Goal: Check status

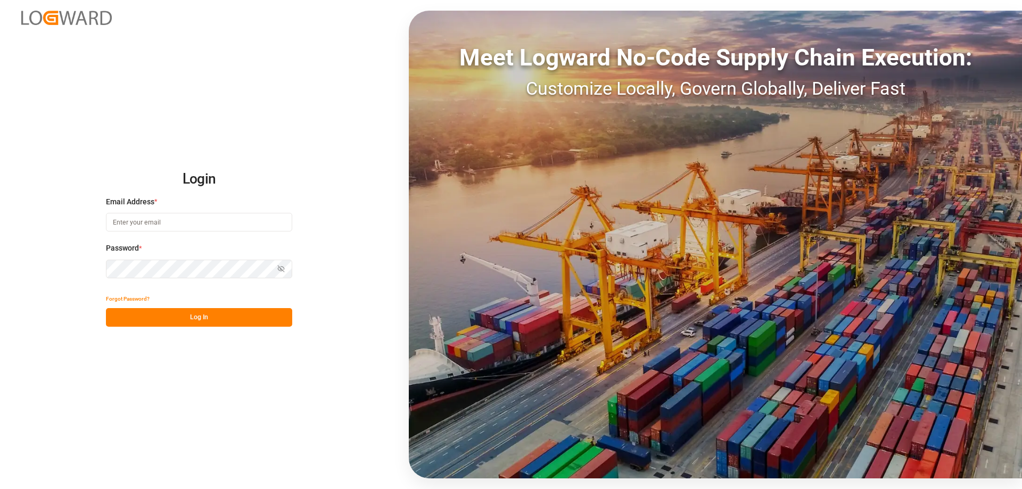
click at [141, 224] on input at bounding box center [199, 222] width 186 height 19
type input "[EMAIL_ADDRESS][DOMAIN_NAME]"
click at [193, 320] on button "Log In" at bounding box center [199, 317] width 186 height 19
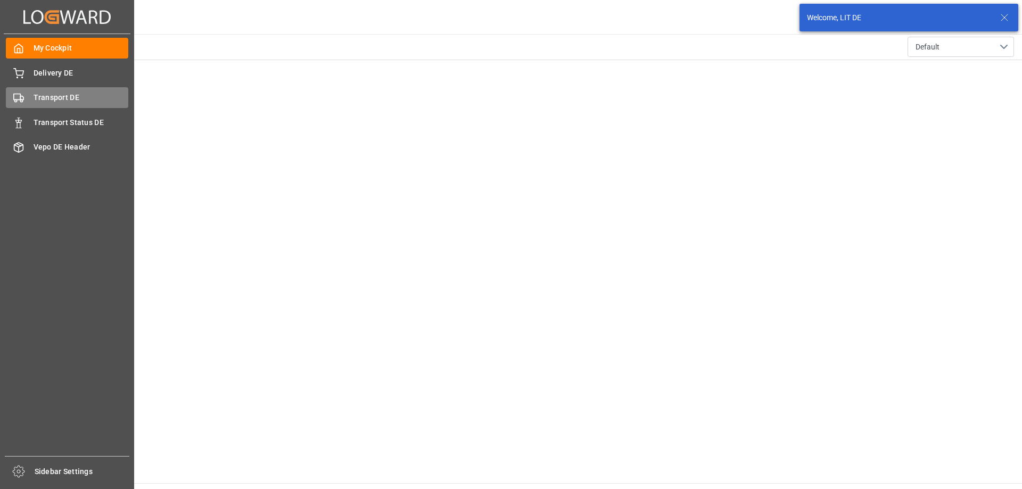
click at [86, 94] on span "Transport DE" at bounding box center [81, 97] width 95 height 11
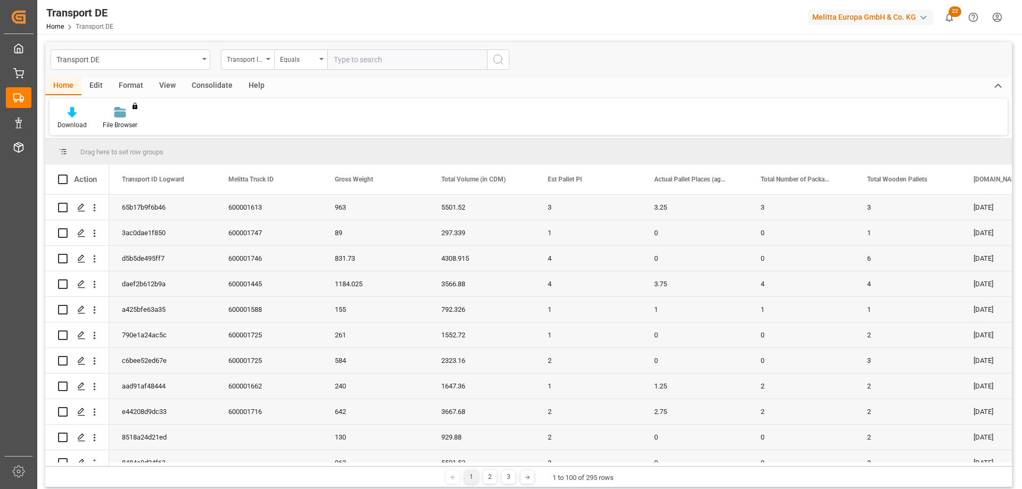
click at [993, 177] on span "[DOMAIN_NAME] Dat" at bounding box center [1004, 179] width 60 height 7
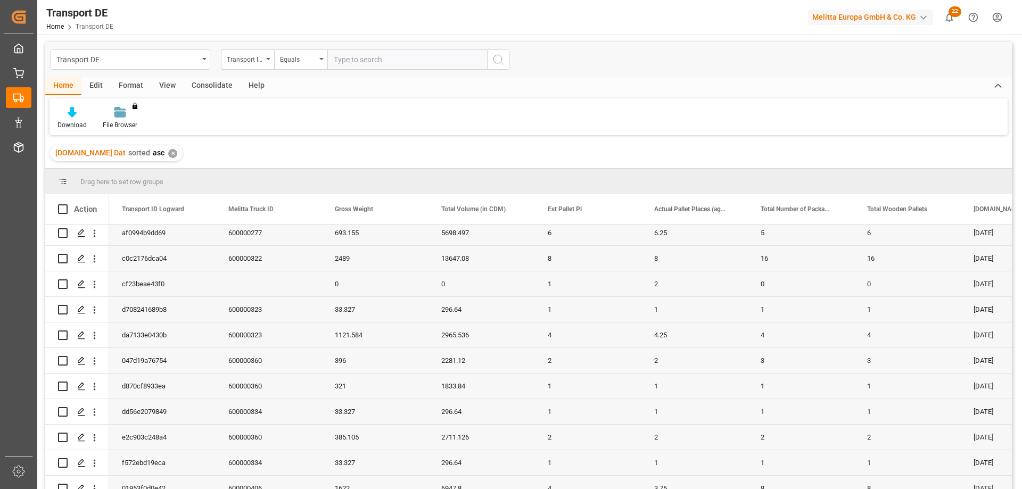
scroll to position [160, 0]
click at [355, 53] on input "text" at bounding box center [407, 60] width 160 height 20
type input "d5b5de495ff7"
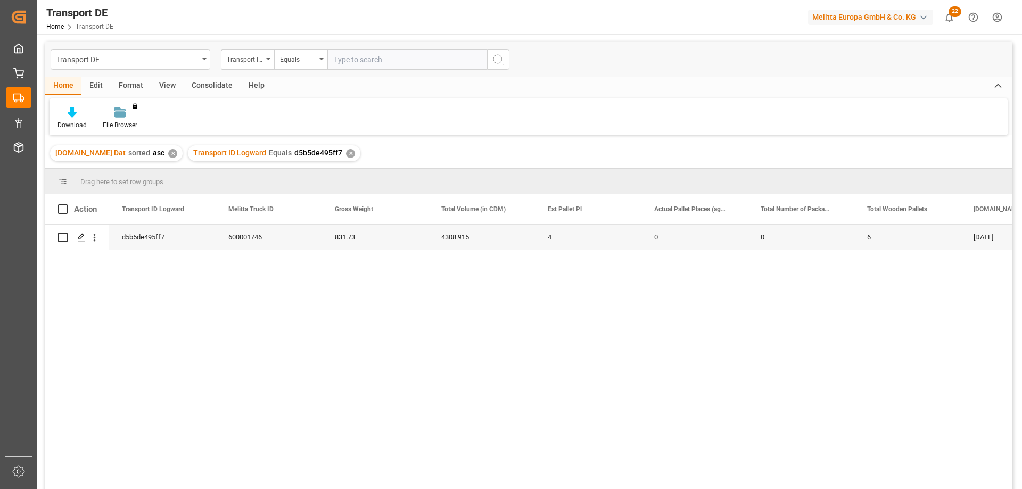
click at [158, 237] on div "d5b5de495ff7" at bounding box center [162, 237] width 106 height 25
click at [92, 236] on icon "open menu" at bounding box center [94, 237] width 11 height 11
click at [137, 259] on span "Open in new tab" at bounding box center [164, 260] width 97 height 11
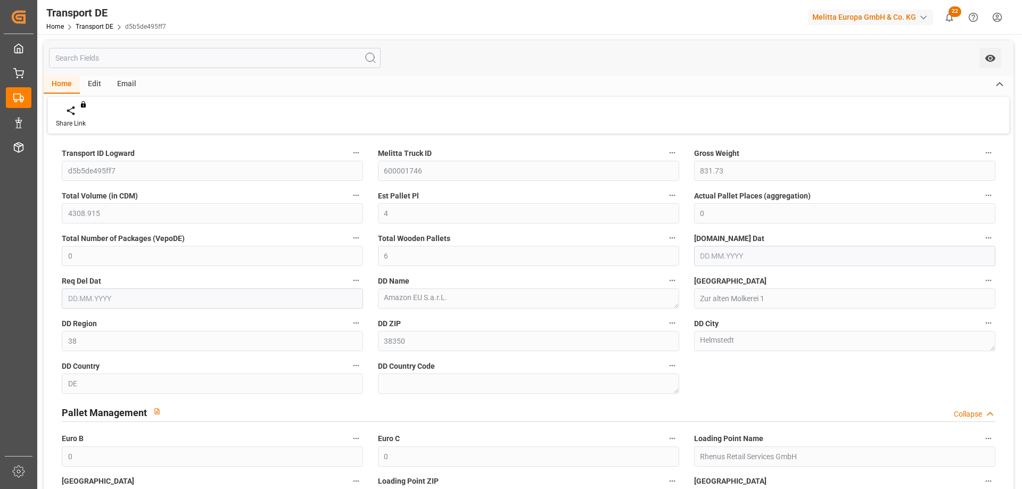
type input "831.73"
type input "4308.915"
type input "4"
type input "0"
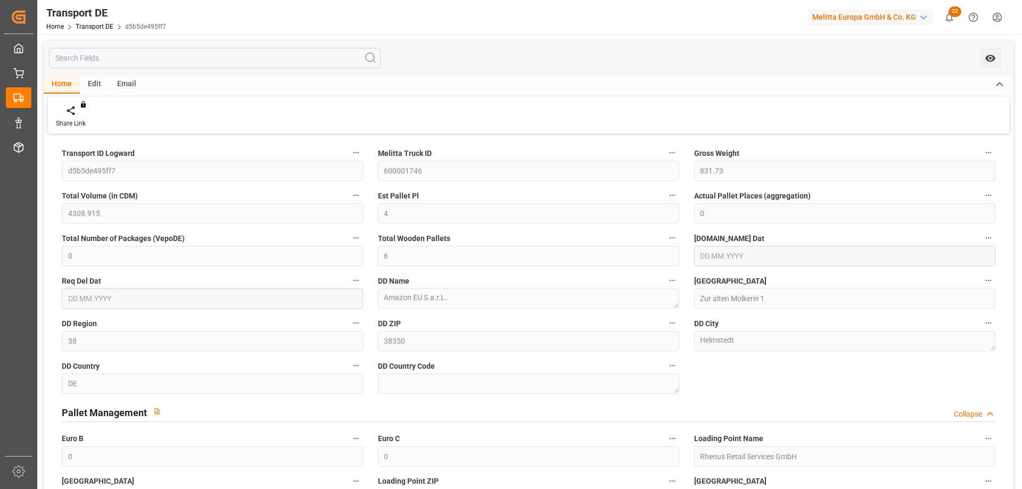
type input "6"
type input "38"
type input "0"
type input "[DATE]"
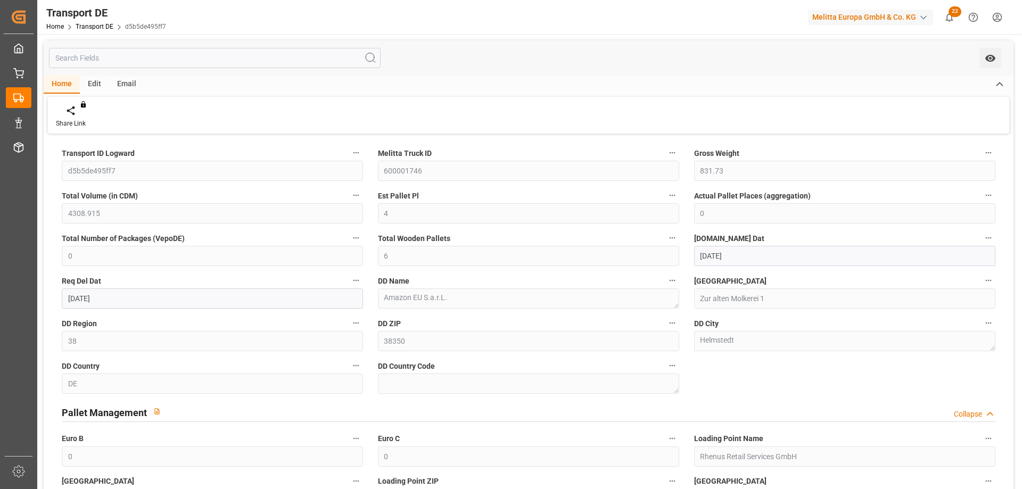
type input "[DATE]"
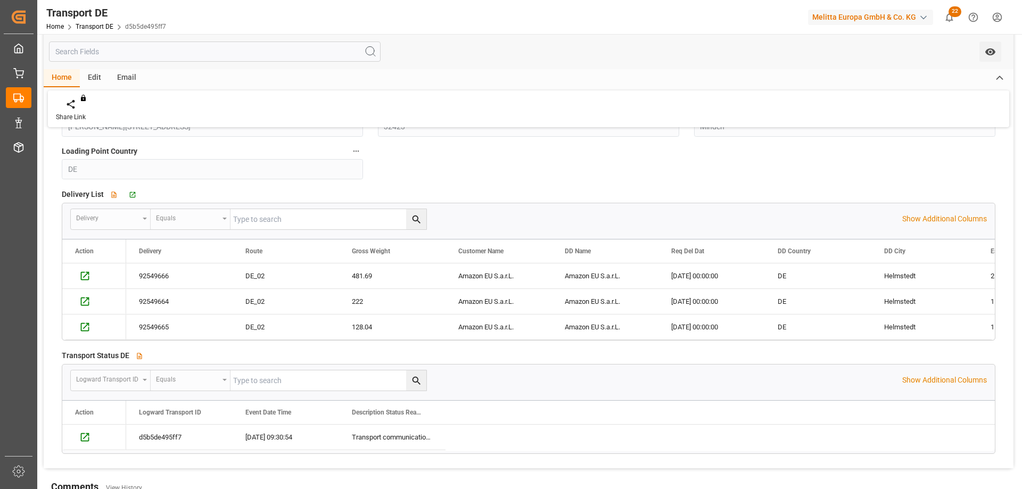
scroll to position [426, 0]
